Goal: Task Accomplishment & Management: Manage account settings

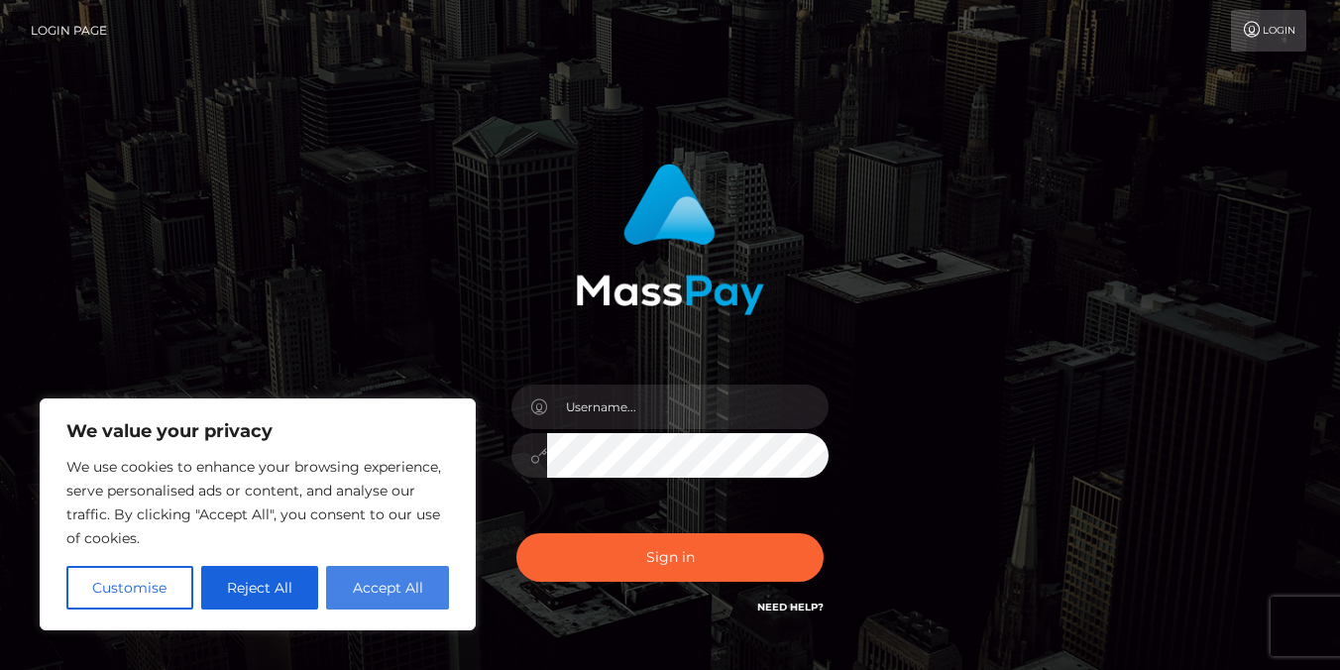
click at [415, 589] on button "Accept All" at bounding box center [387, 588] width 123 height 44
checkbox input "true"
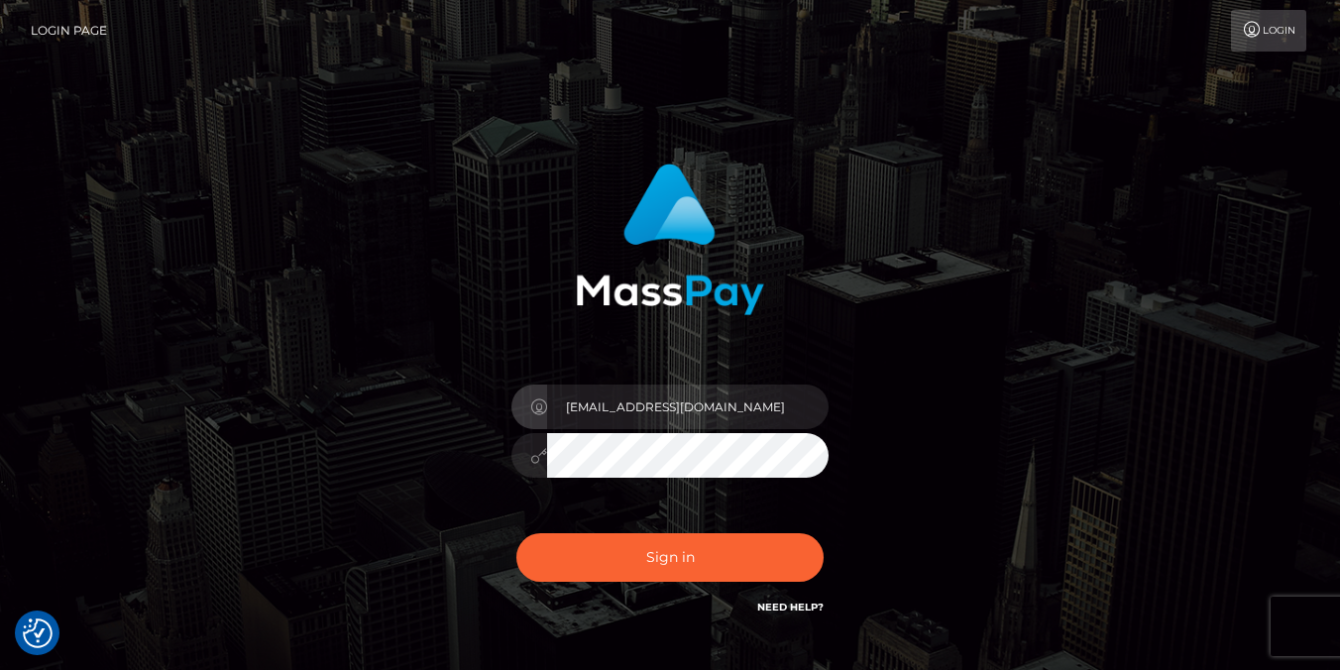
type input "[EMAIL_ADDRESS][DOMAIN_NAME]"
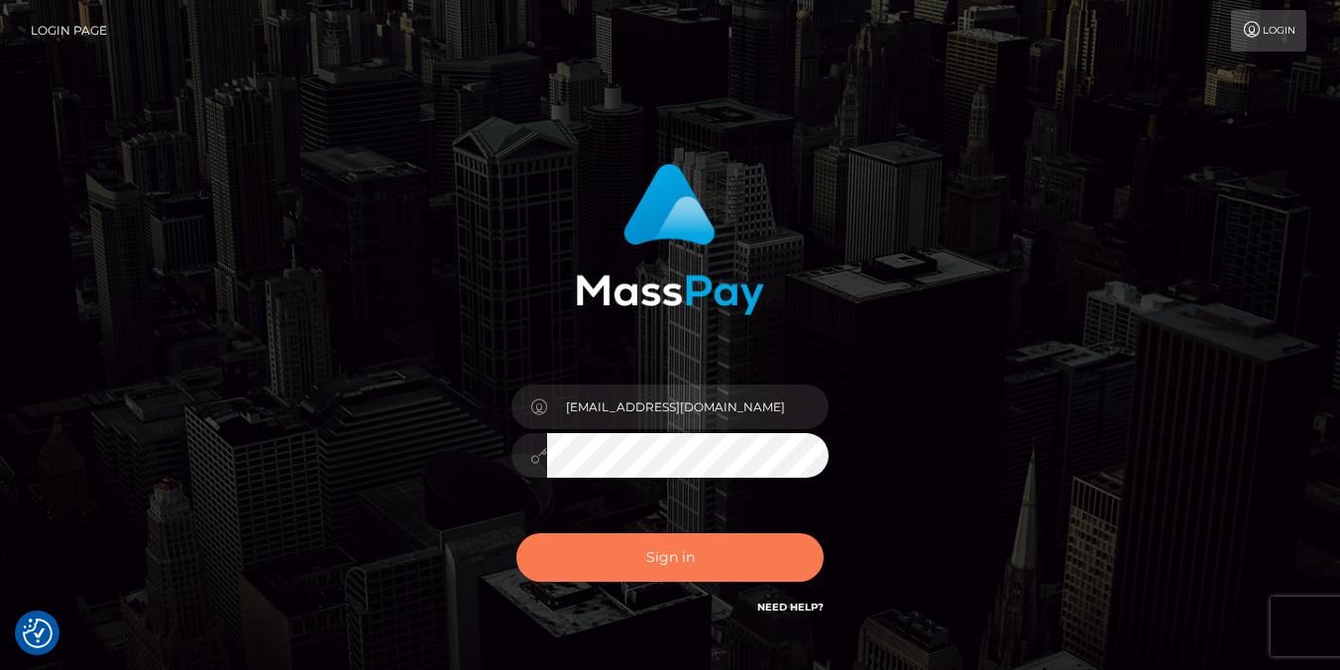
click at [682, 560] on button "Sign in" at bounding box center [669, 557] width 307 height 49
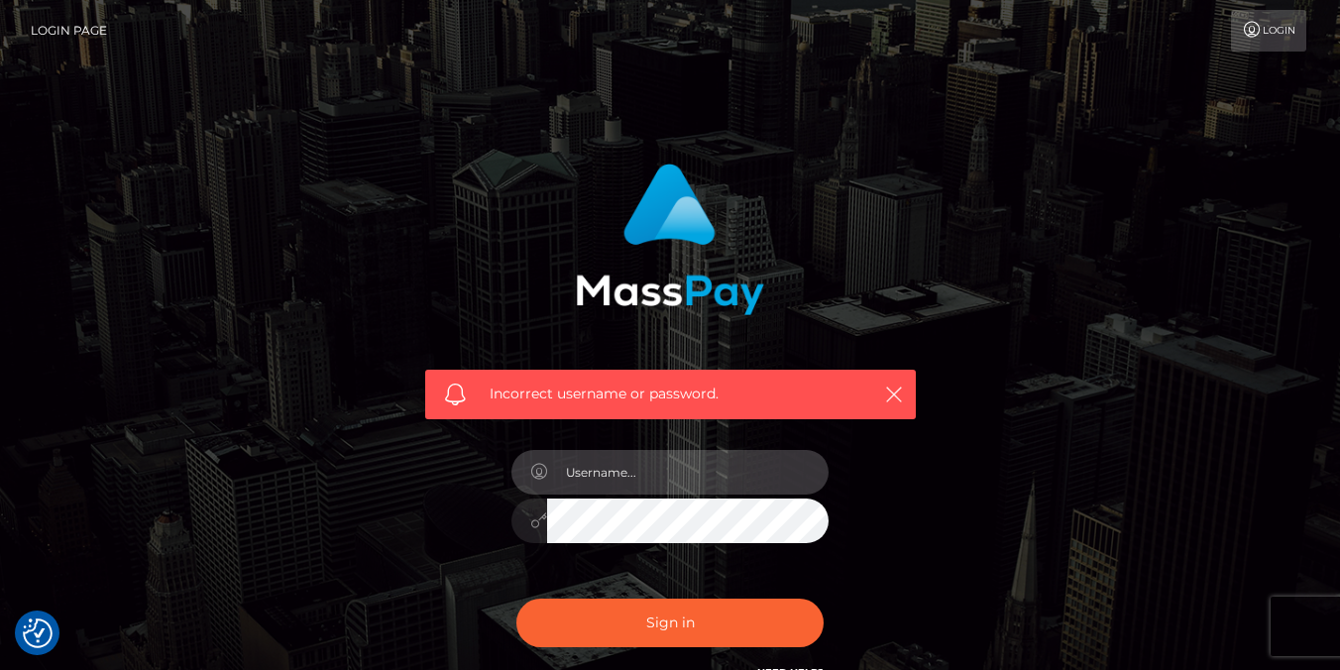
type input "[EMAIL_ADDRESS][DOMAIN_NAME]"
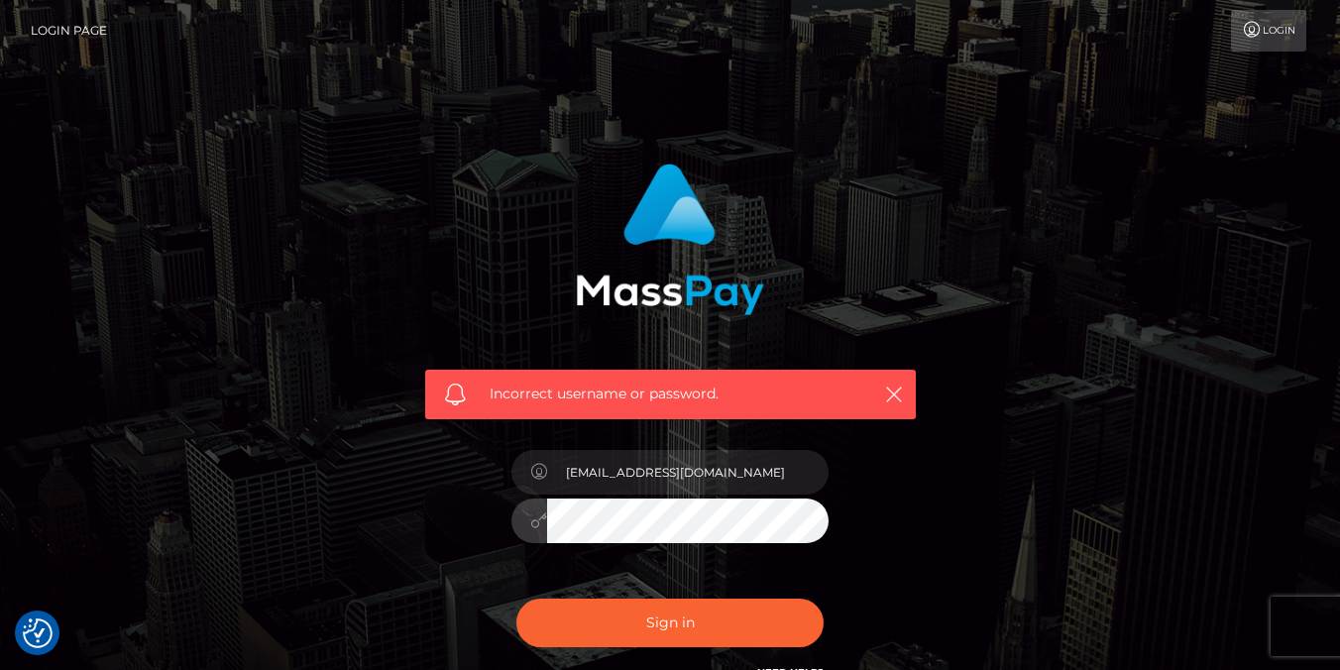
click at [509, 521] on div "[EMAIL_ADDRESS][DOMAIN_NAME]" at bounding box center [670, 511] width 347 height 152
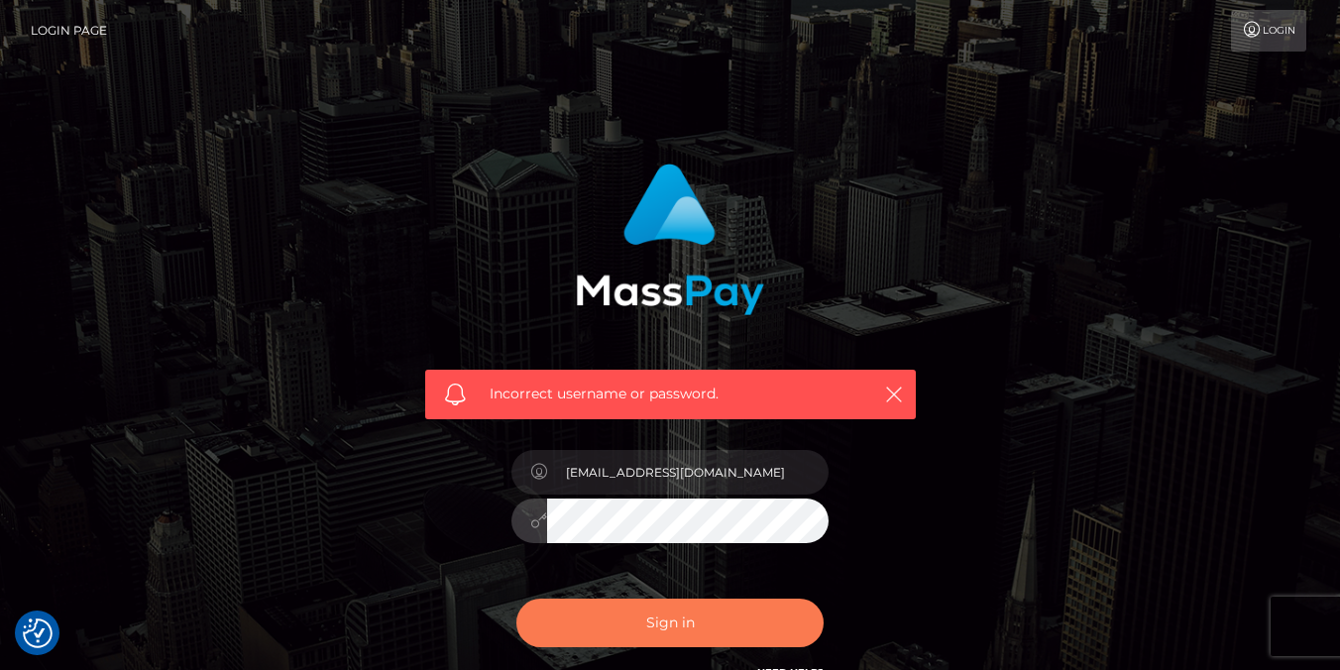
click at [686, 635] on button "Sign in" at bounding box center [669, 623] width 307 height 49
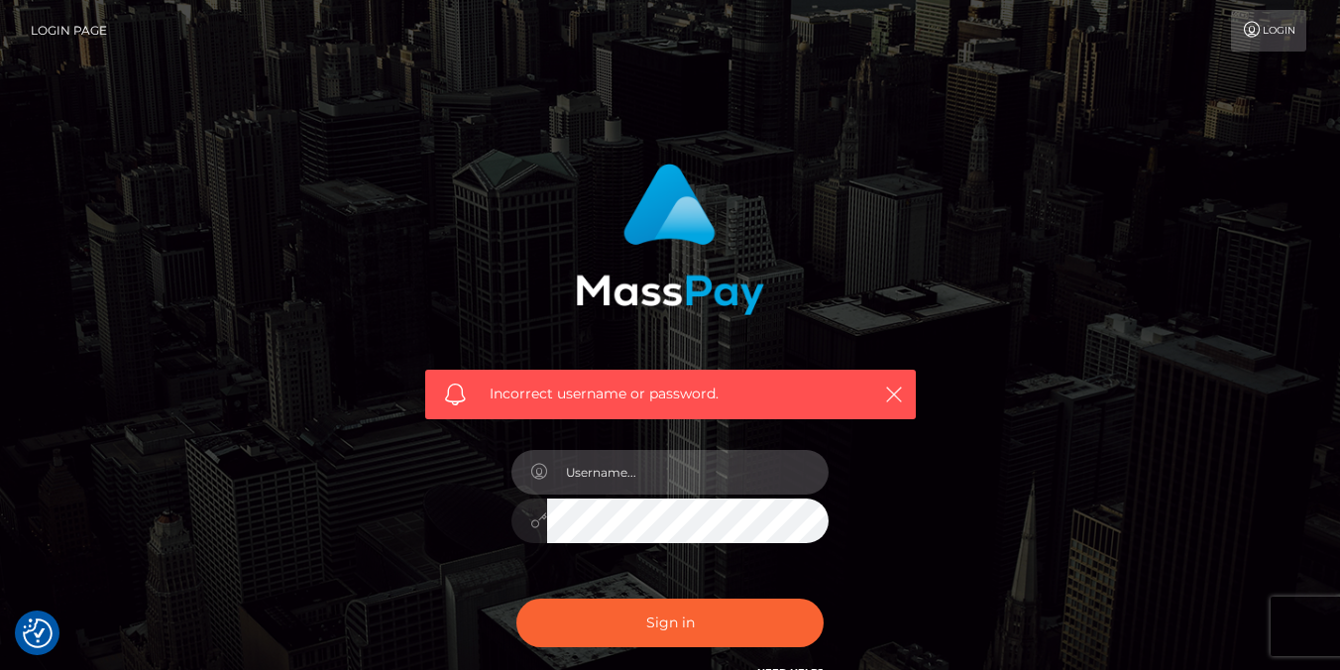
type input "[EMAIL_ADDRESS][DOMAIN_NAME]"
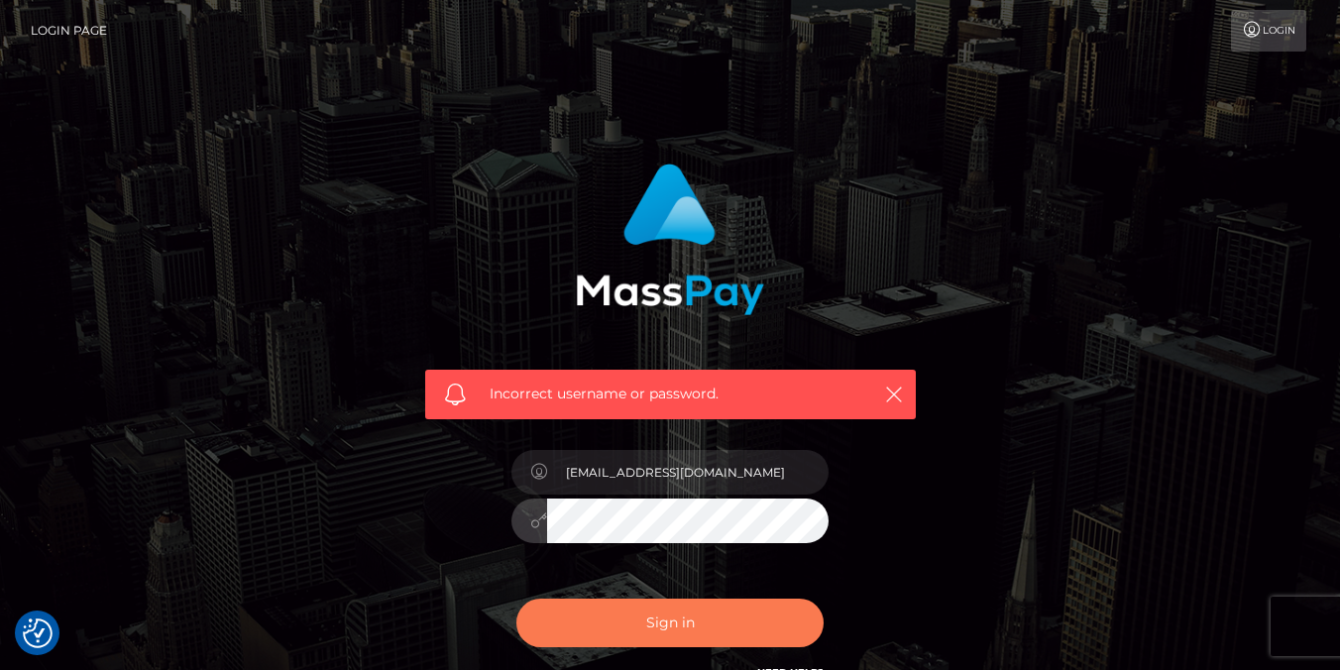
click at [671, 627] on button "Sign in" at bounding box center [669, 623] width 307 height 49
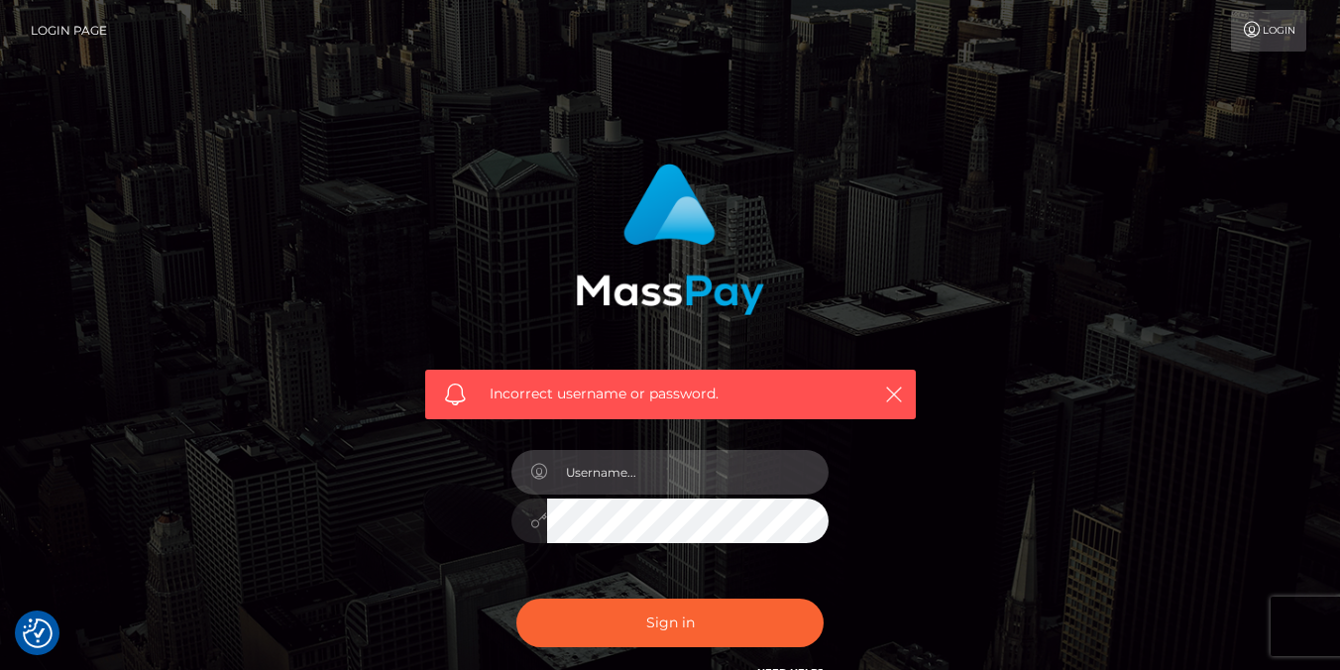
type input "[EMAIL_ADDRESS][DOMAIN_NAME]"
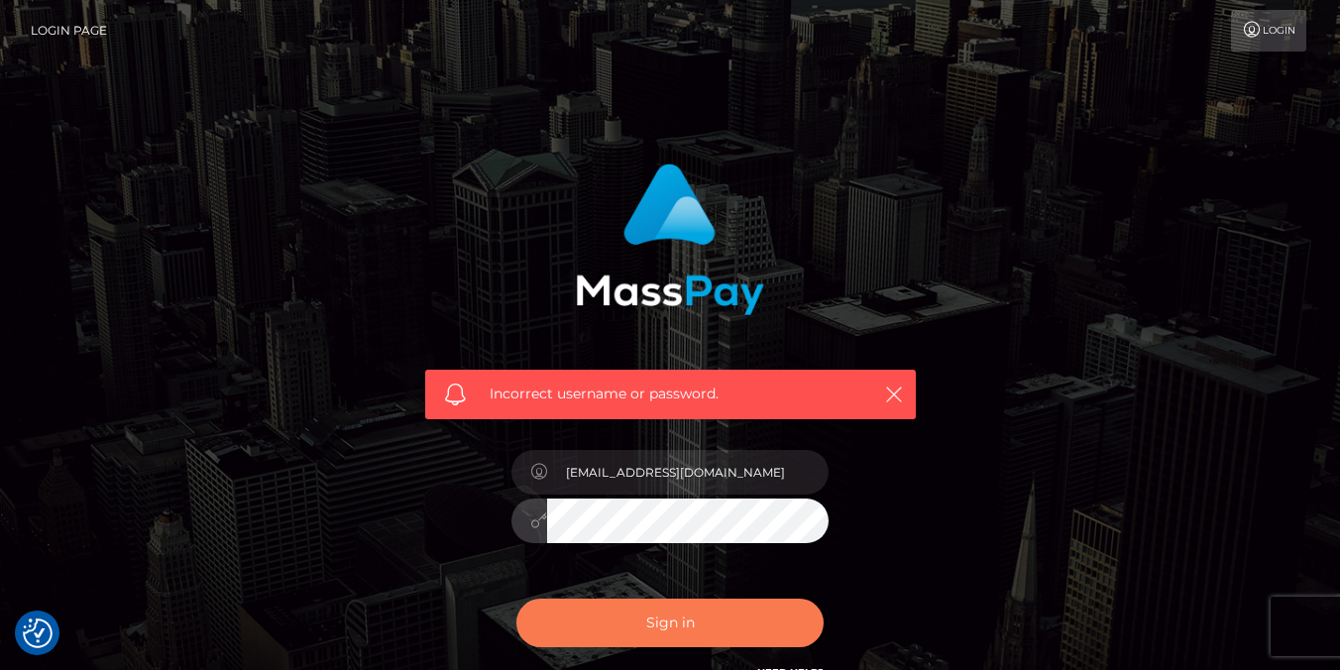
click at [670, 606] on button "Sign in" at bounding box center [669, 623] width 307 height 49
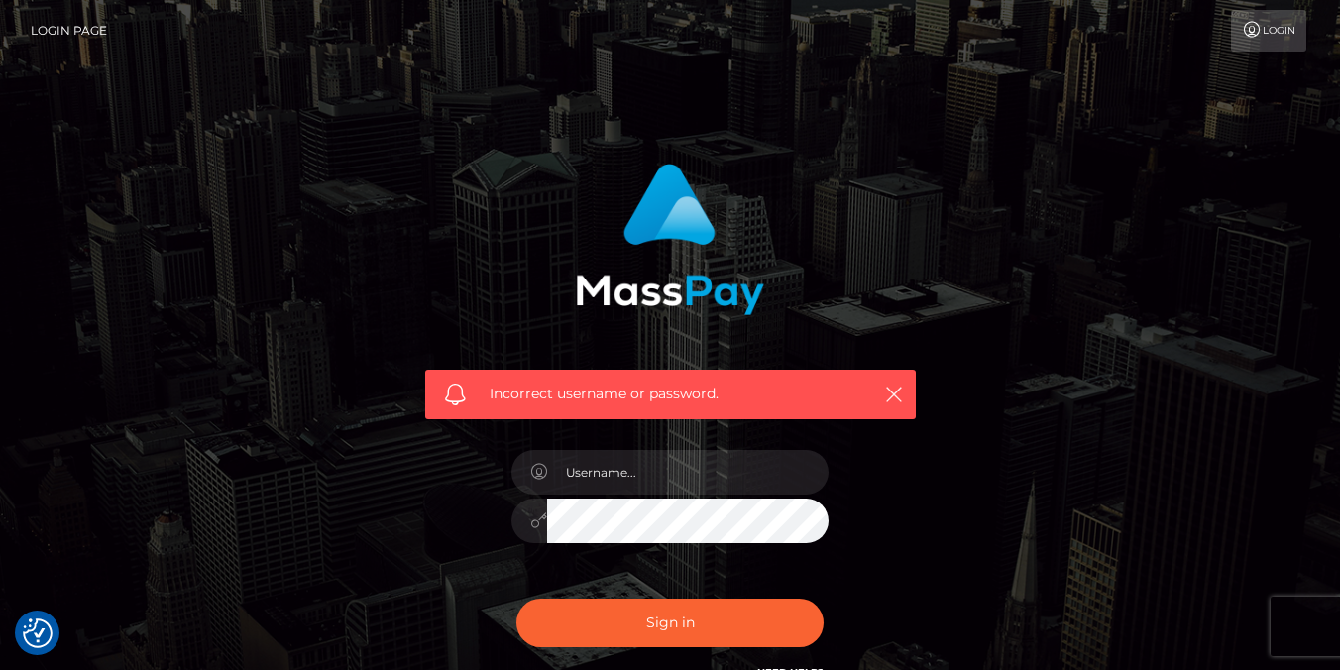
click at [878, 517] on div "Incorrect username or password." at bounding box center [670, 424] width 520 height 550
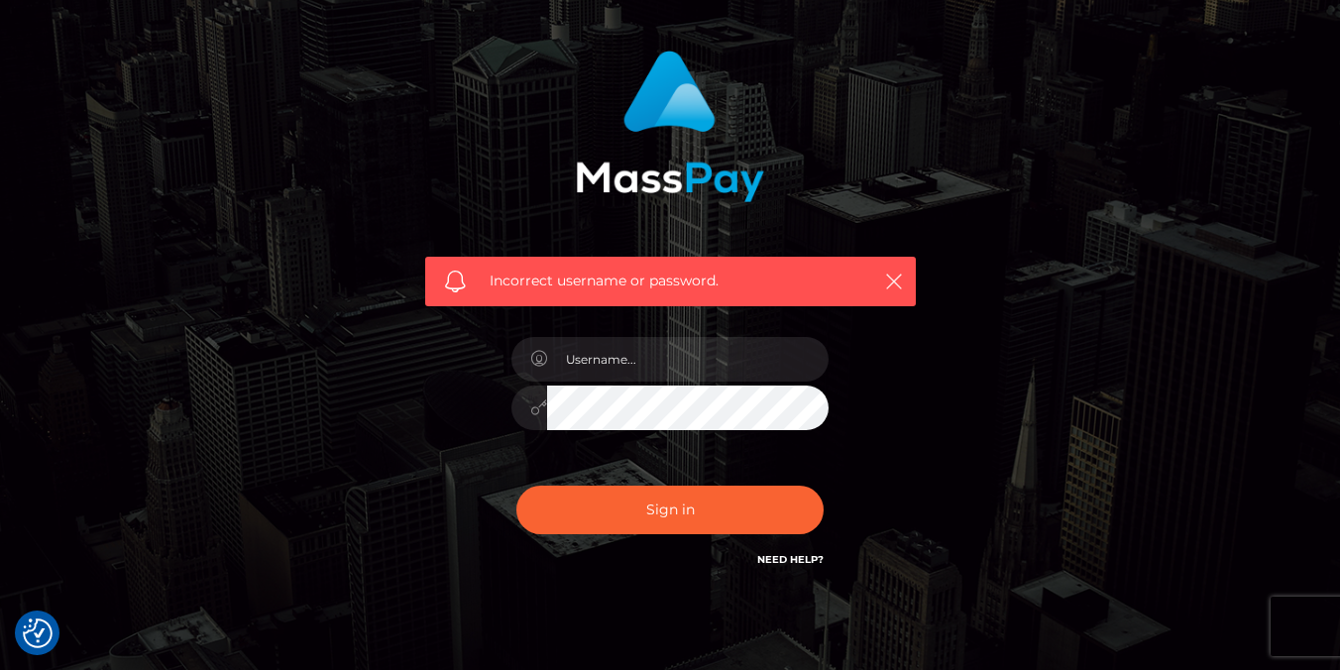
scroll to position [115, 0]
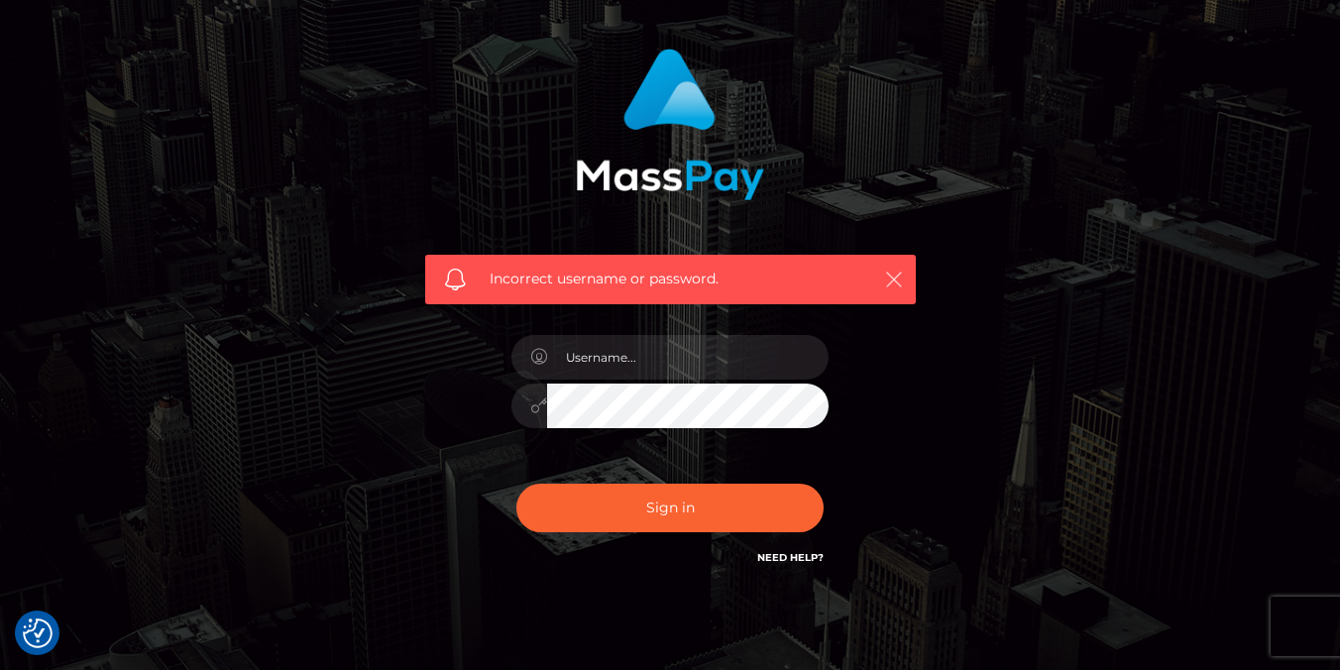
click at [897, 281] on icon "button" at bounding box center [894, 280] width 20 height 20
click at [650, 371] on input "text" at bounding box center [687, 357] width 281 height 45
type input "[EMAIL_ADDRESS][DOMAIN_NAME]"
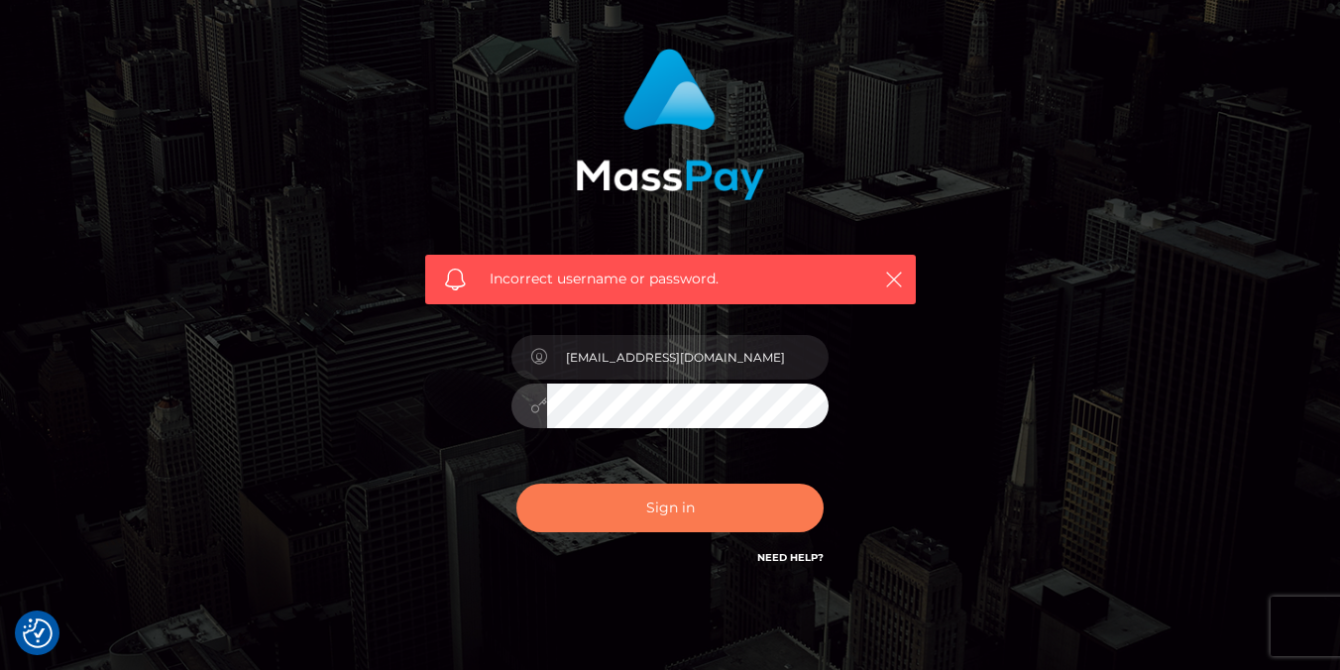
click at [721, 520] on button "Sign in" at bounding box center [669, 508] width 307 height 49
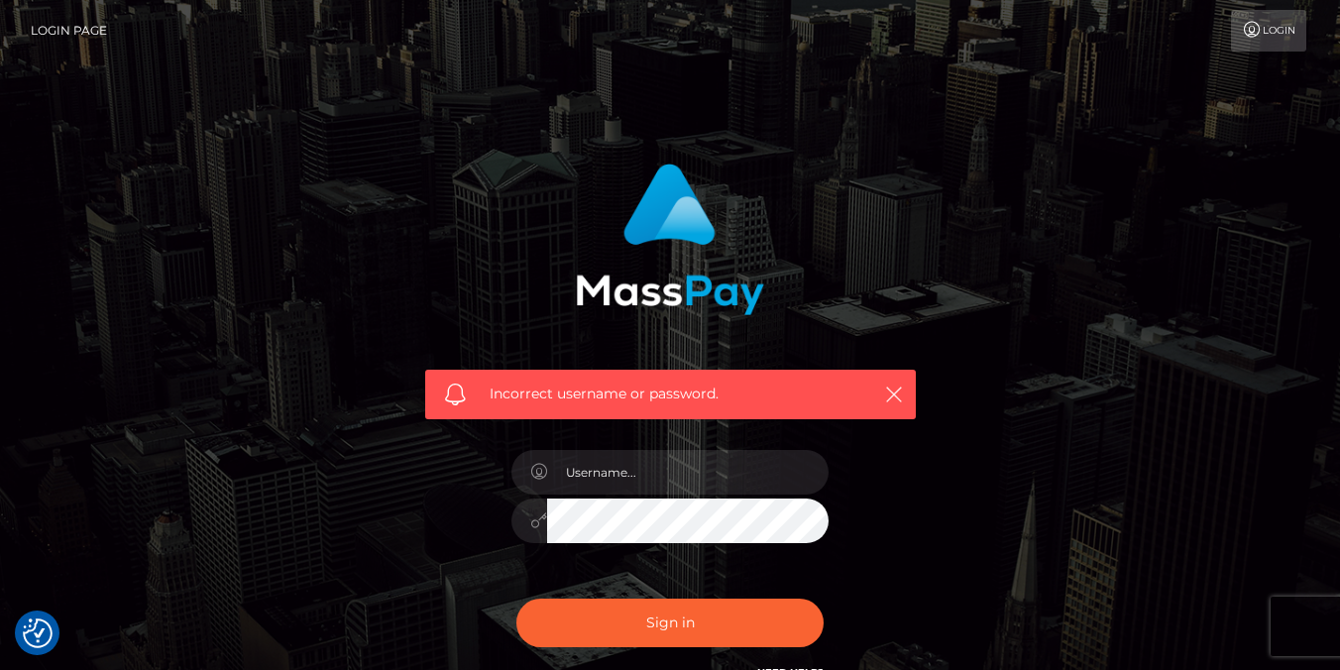
click at [1274, 32] on link "Login" at bounding box center [1268, 31] width 75 height 42
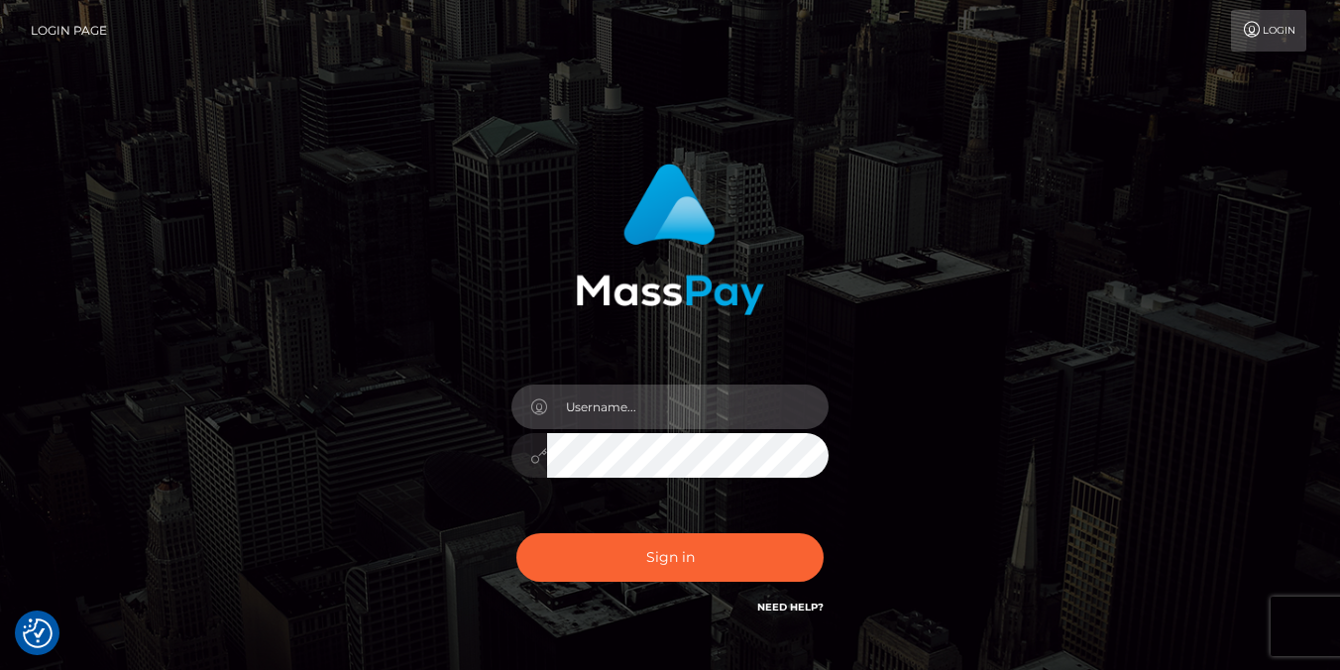
type input "[EMAIL_ADDRESS][DOMAIN_NAME]"
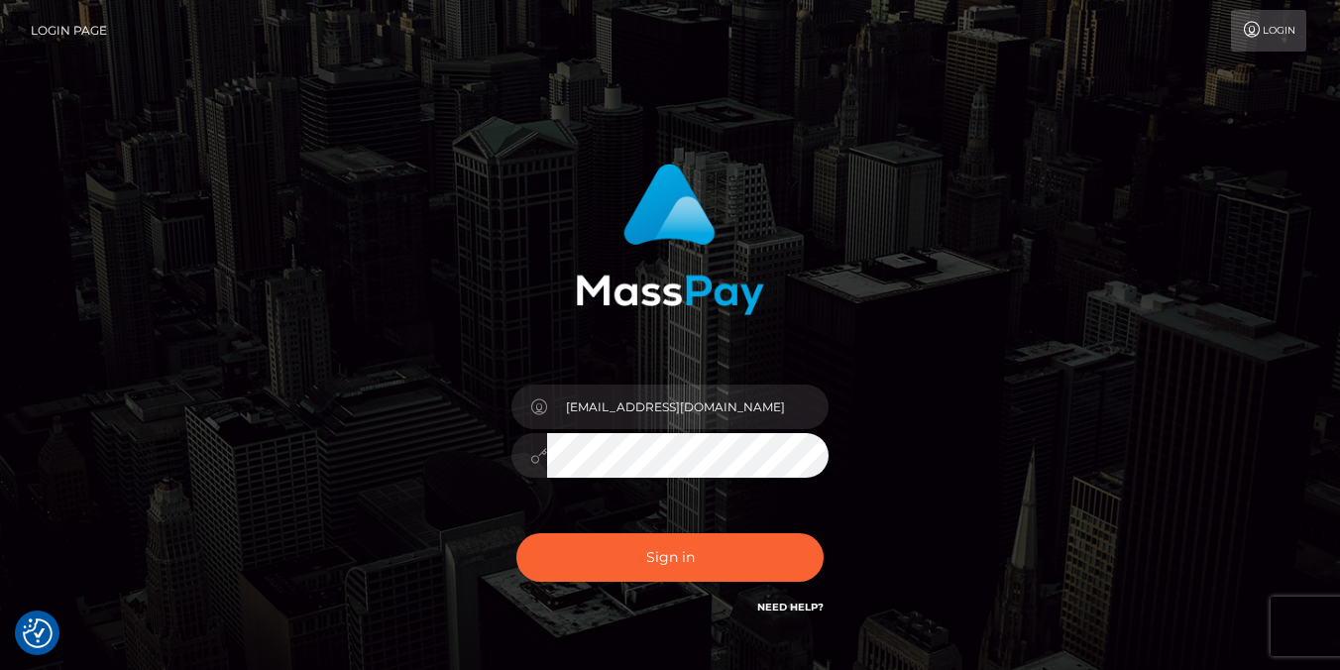
click at [807, 609] on link "Need Help?" at bounding box center [790, 607] width 66 height 13
